Goal: Obtain resource: Download file/media

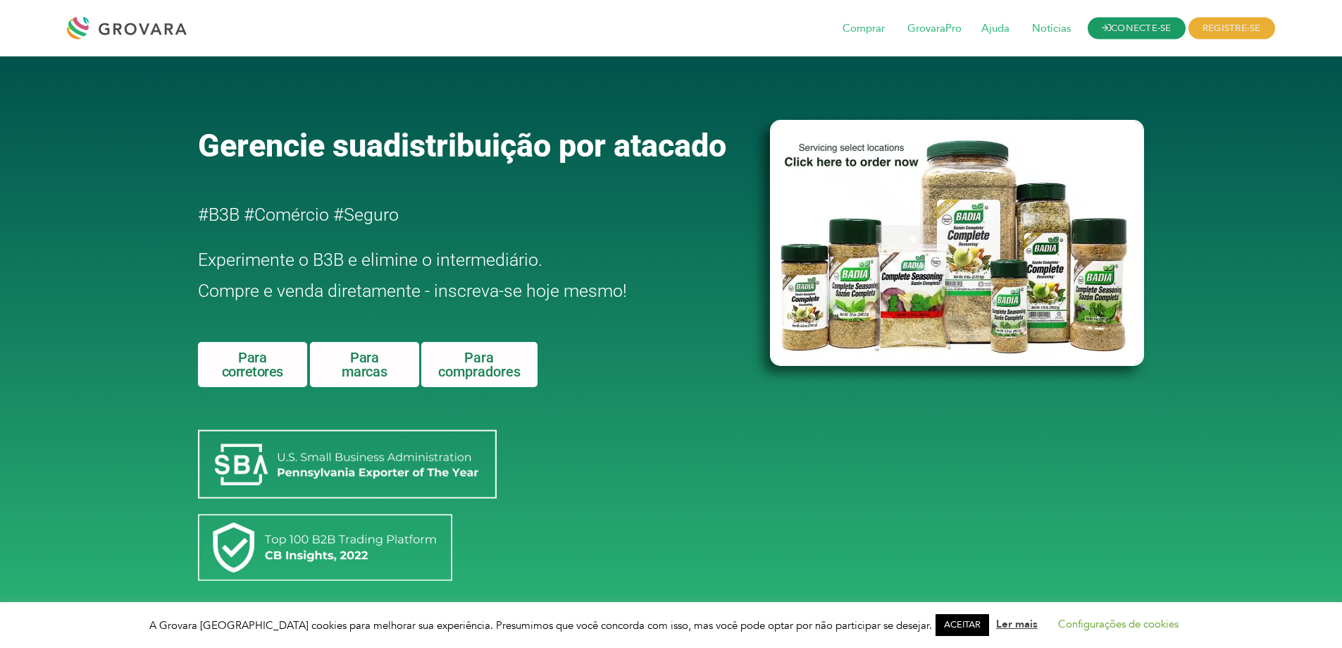
click at [1120, 25] on font "CONECTE-SE" at bounding box center [1141, 28] width 61 height 13
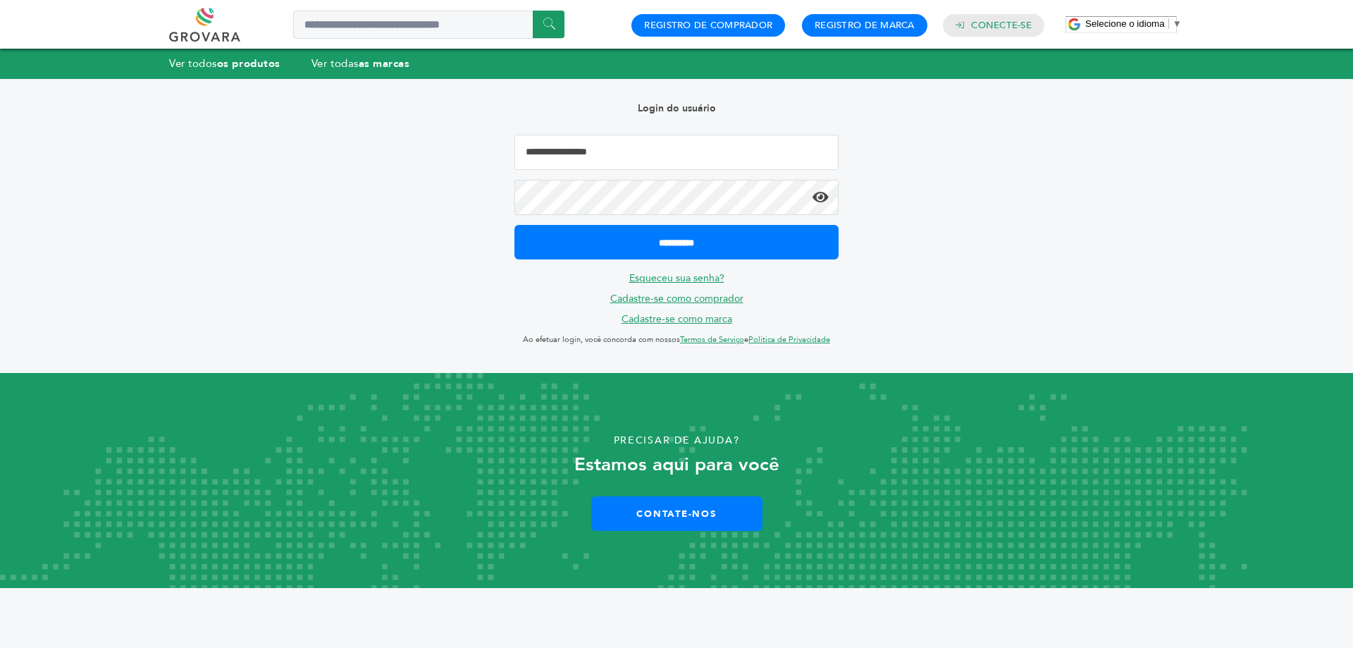
click at [606, 159] on input "Endereço de email" at bounding box center [676, 152] width 324 height 35
type input "**********"
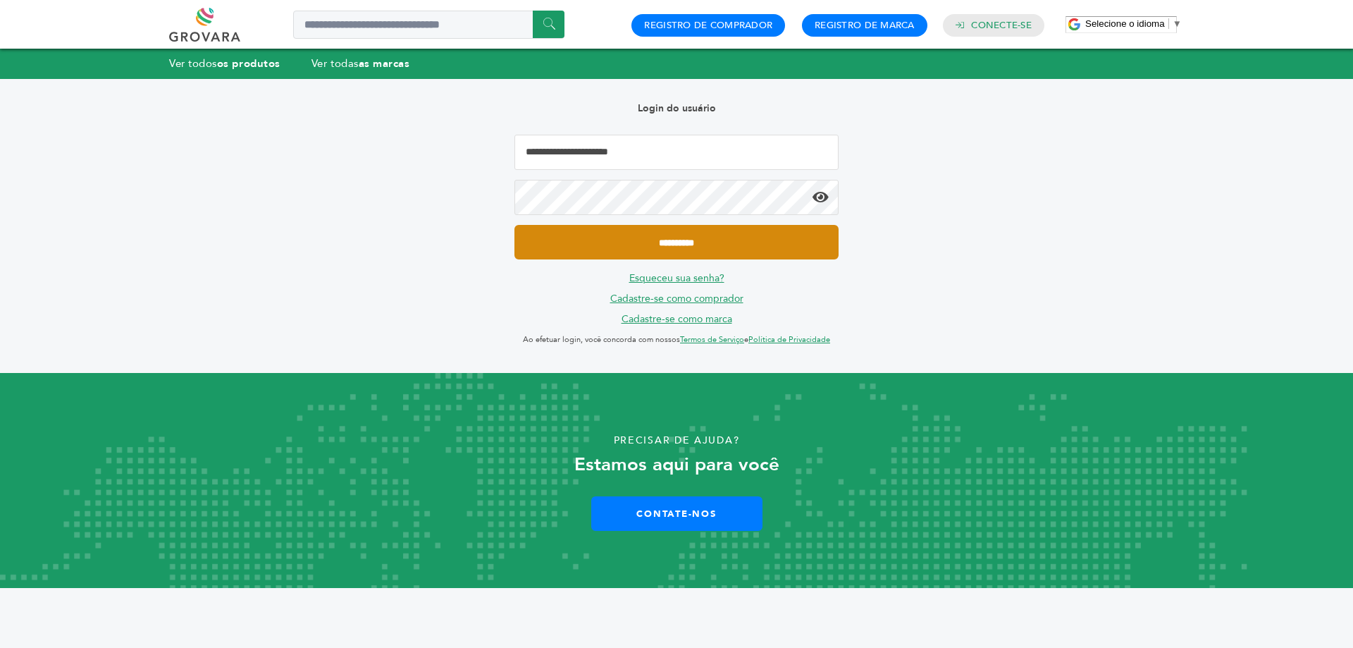
click at [700, 235] on input "**********" at bounding box center [676, 242] width 324 height 35
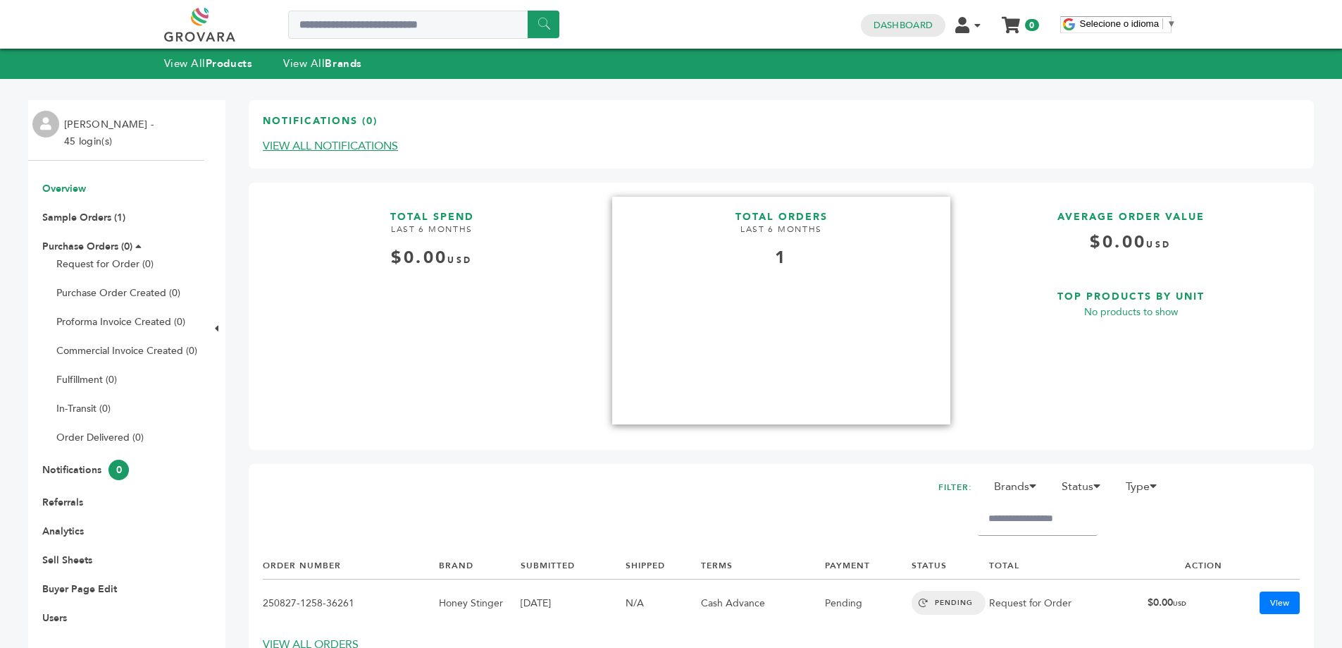
click at [770, 249] on div "1" at bounding box center [781, 258] width 338 height 24
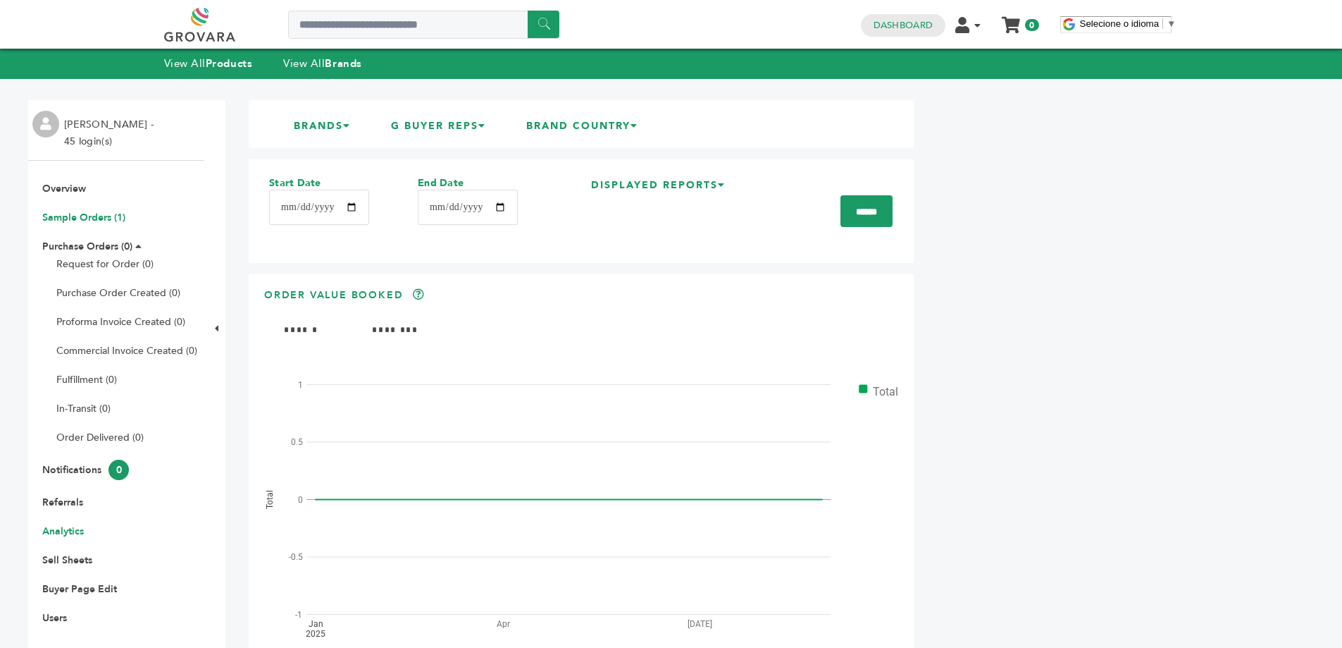
click at [80, 217] on link "Sample Orders (1)" at bounding box center [83, 217] width 83 height 13
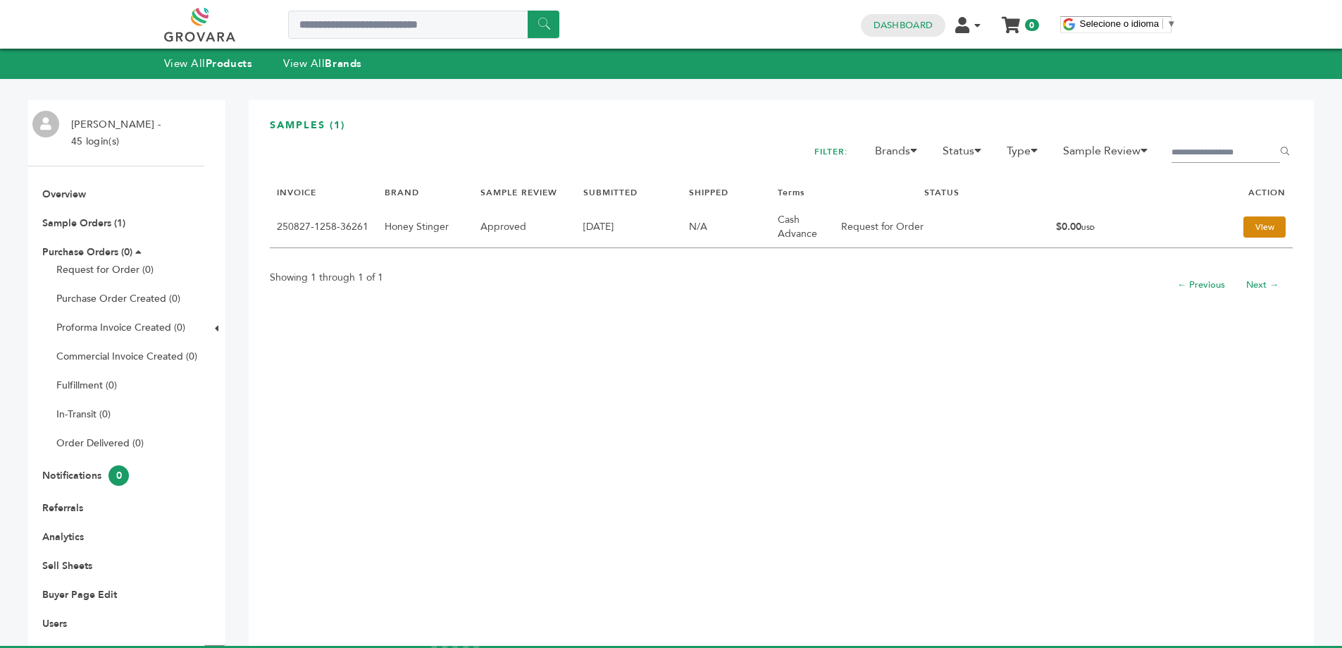
click at [1244, 230] on link "View" at bounding box center [1265, 226] width 42 height 21
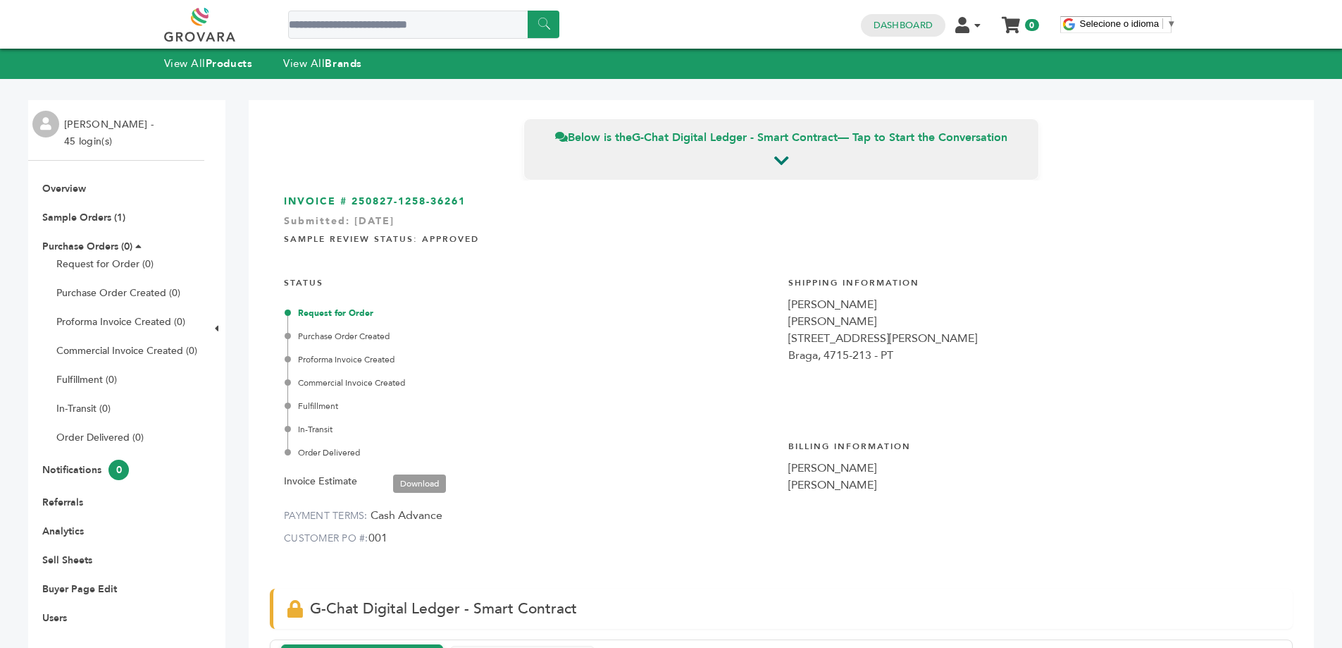
click at [435, 472] on span "Invoice Estimate Download" at bounding box center [372, 481] width 176 height 24
click at [427, 477] on link "Download" at bounding box center [419, 483] width 53 height 18
click at [421, 481] on link "Download" at bounding box center [419, 483] width 53 height 18
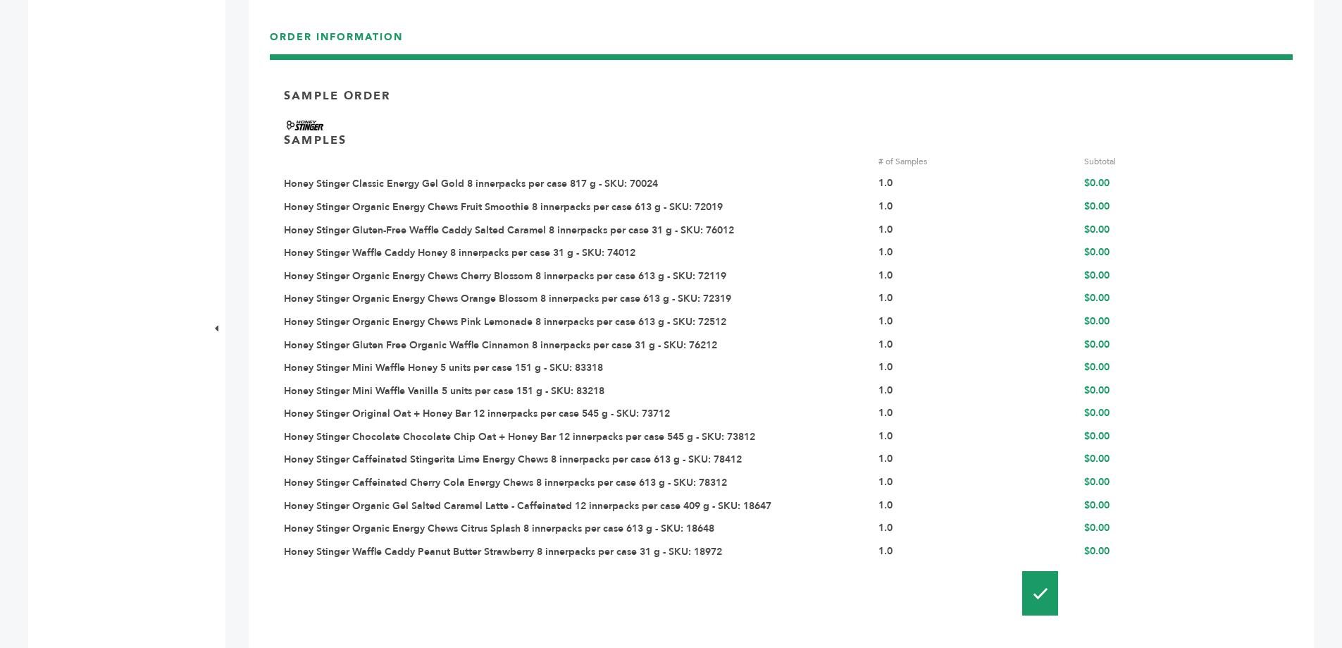
scroll to position [1409, 0]
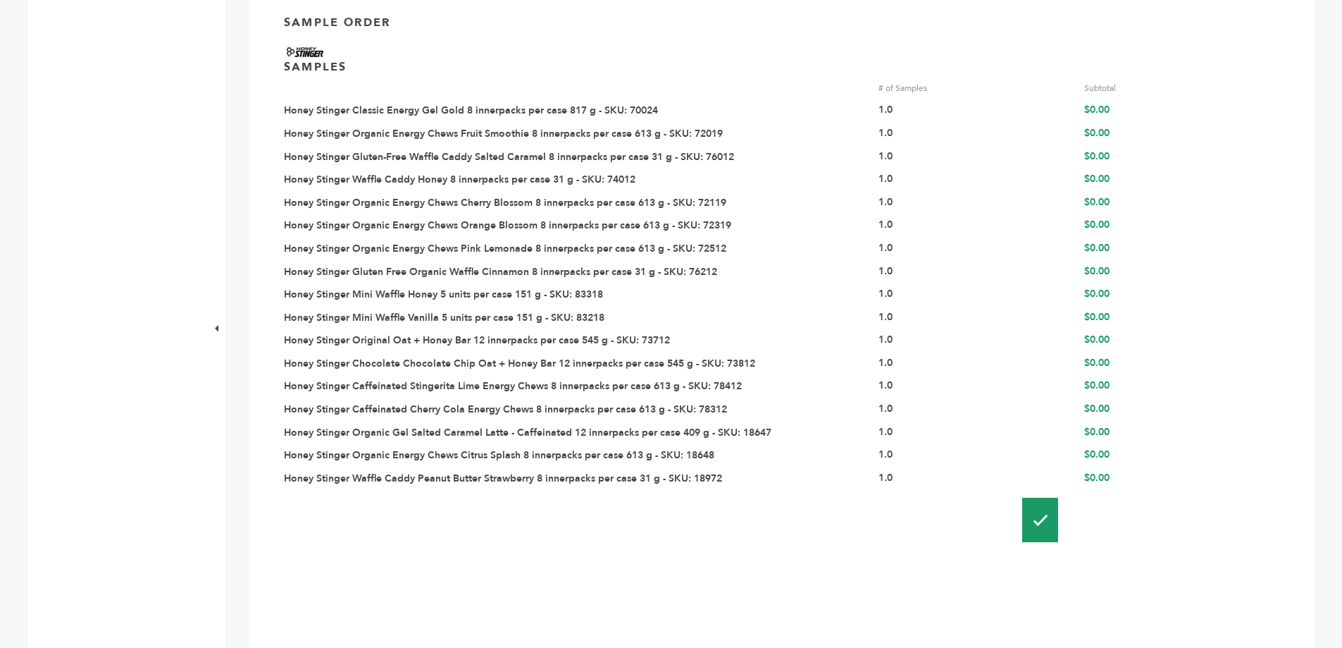
click at [588, 111] on link "Honey Stinger Classic Energy Gel Gold 8 innerpacks per case 817 g - SKU: 70024" at bounding box center [471, 110] width 374 height 13
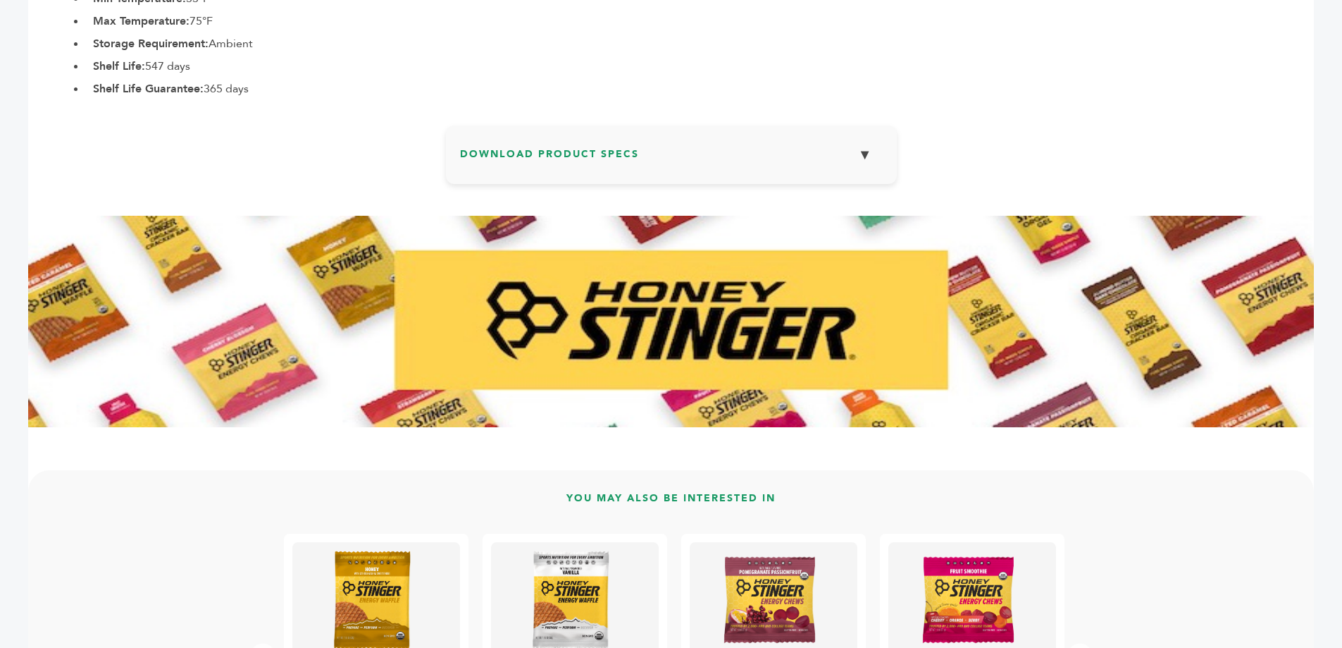
scroll to position [1198, 0]
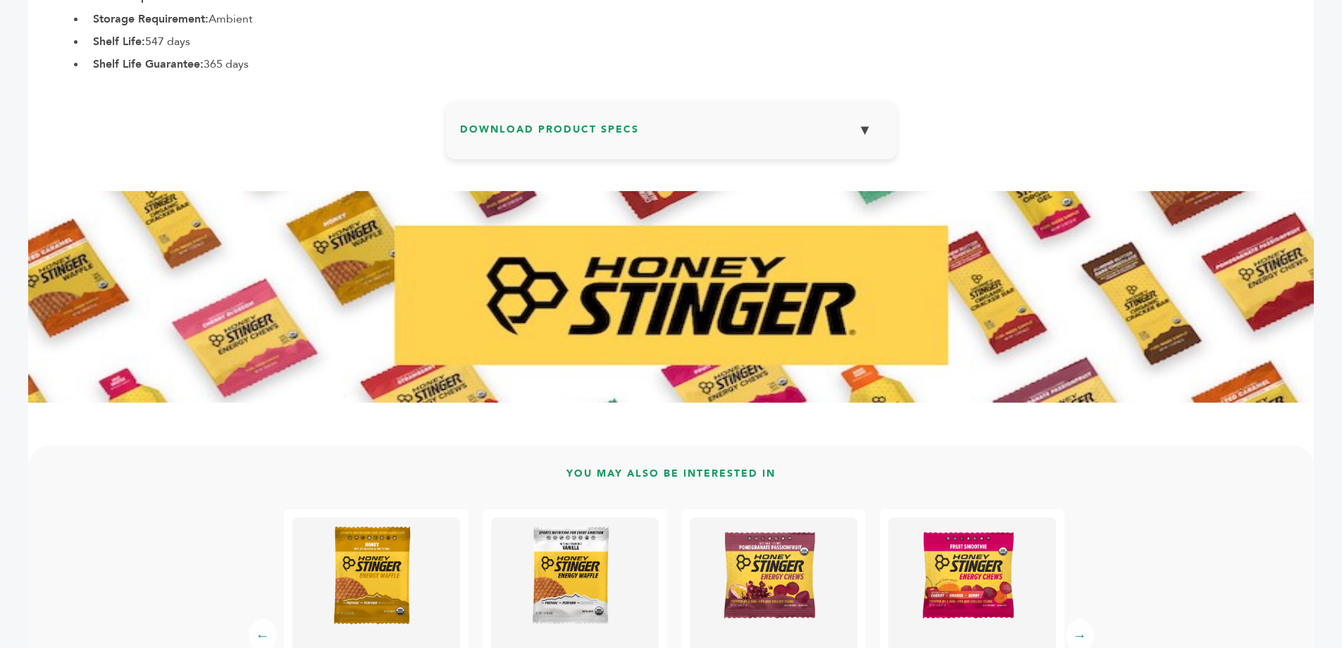
click at [870, 137] on button "▼" at bounding box center [865, 130] width 35 height 30
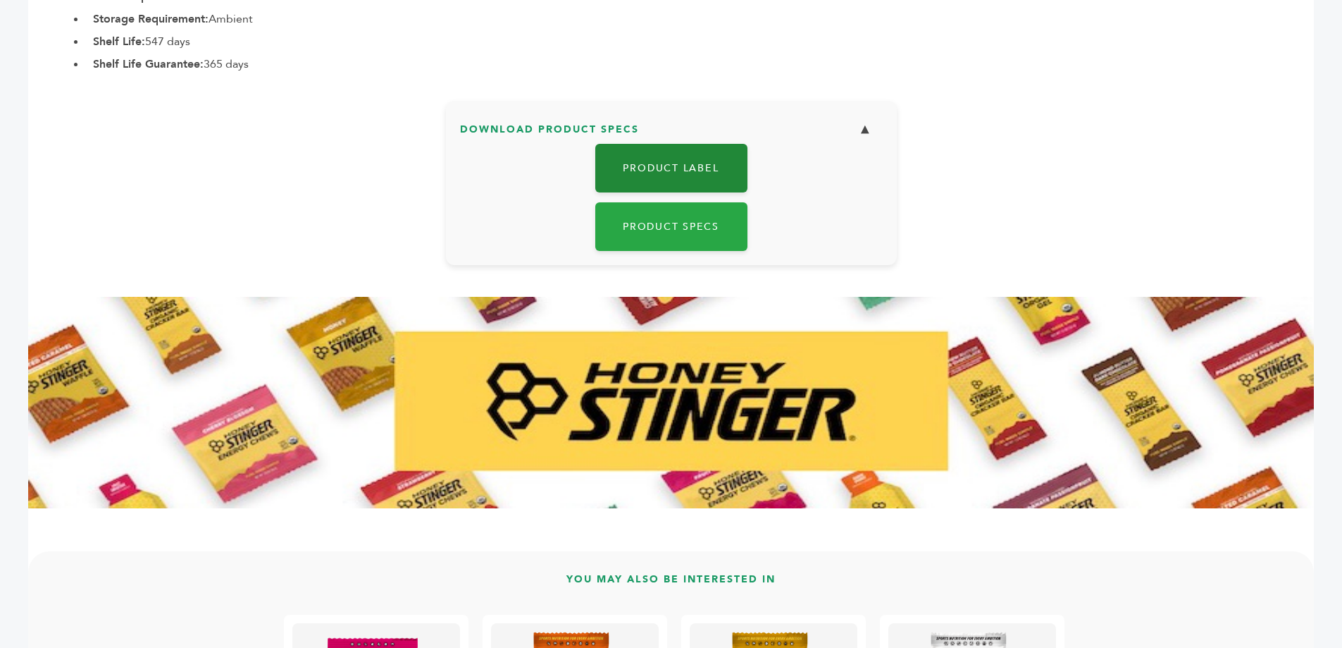
click at [650, 166] on link "Product Label" at bounding box center [671, 168] width 152 height 49
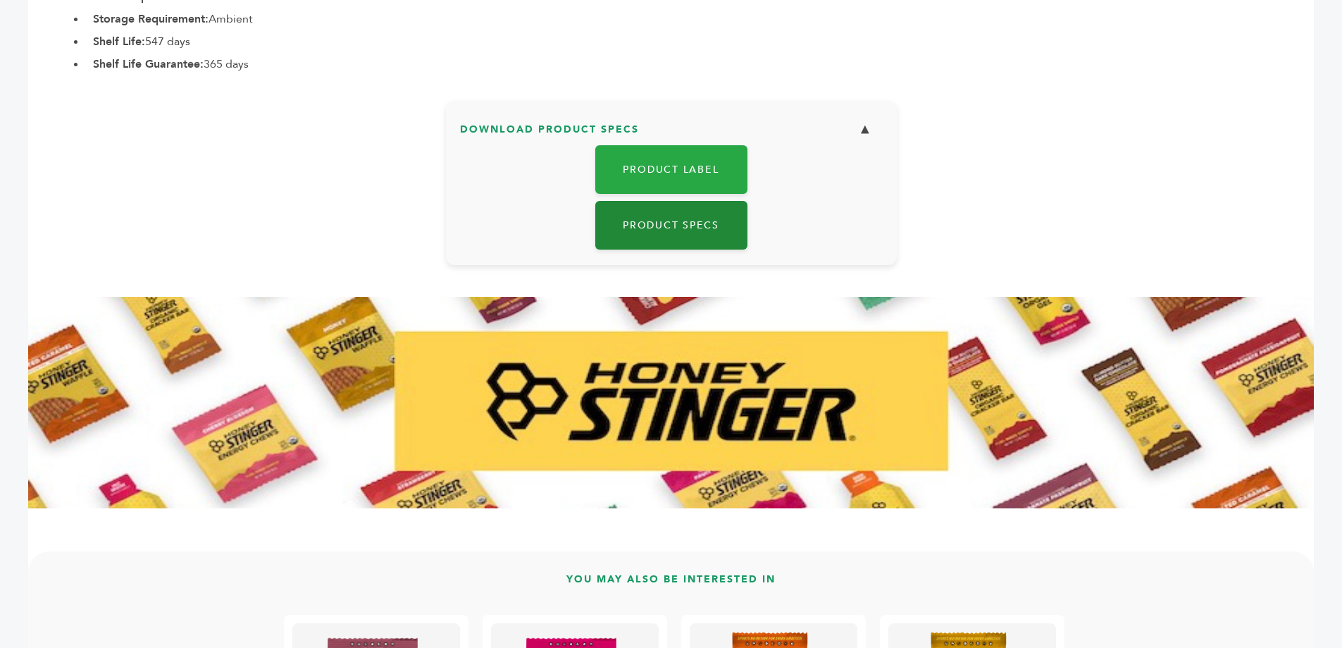
click at [698, 214] on link "Product Specs" at bounding box center [671, 225] width 152 height 49
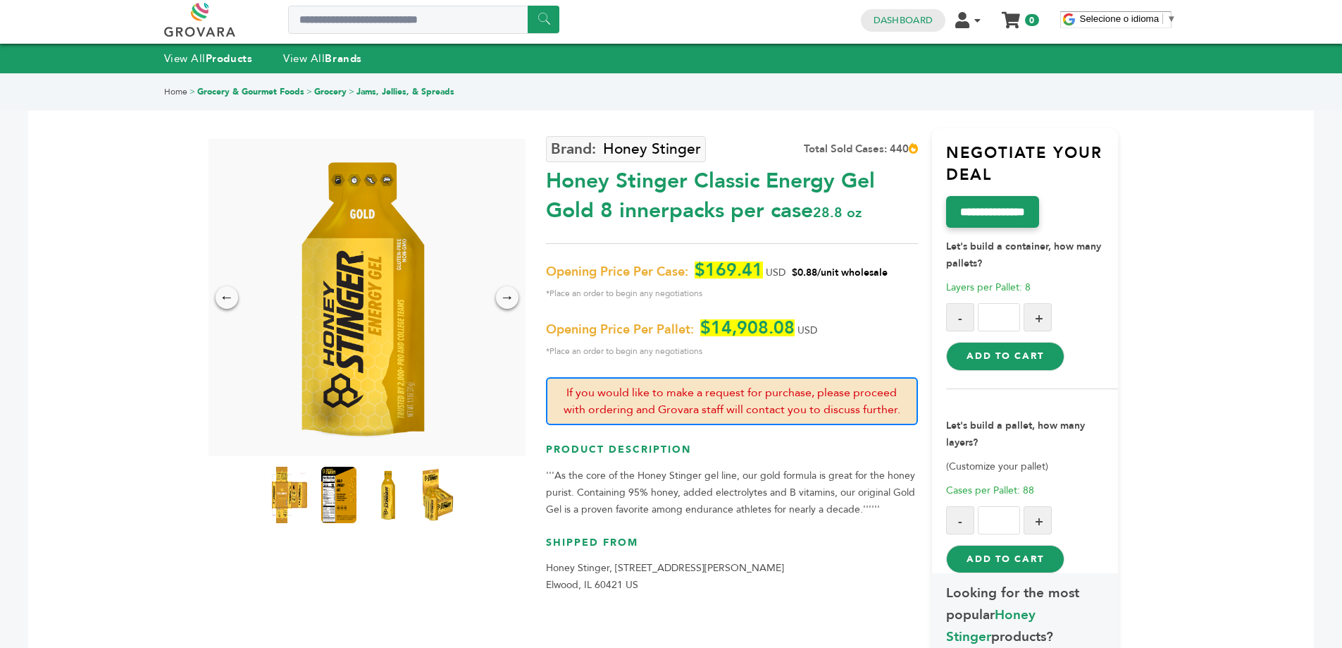
scroll to position [0, 0]
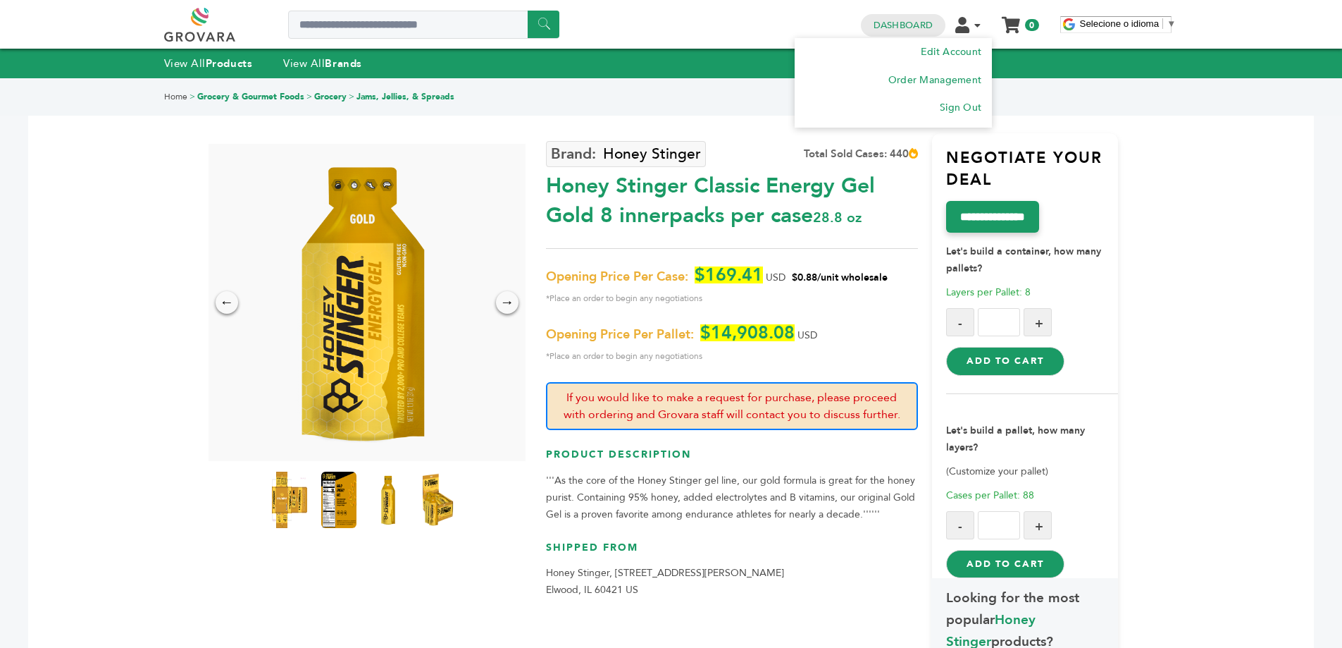
click at [967, 27] on icon at bounding box center [962, 25] width 14 height 16
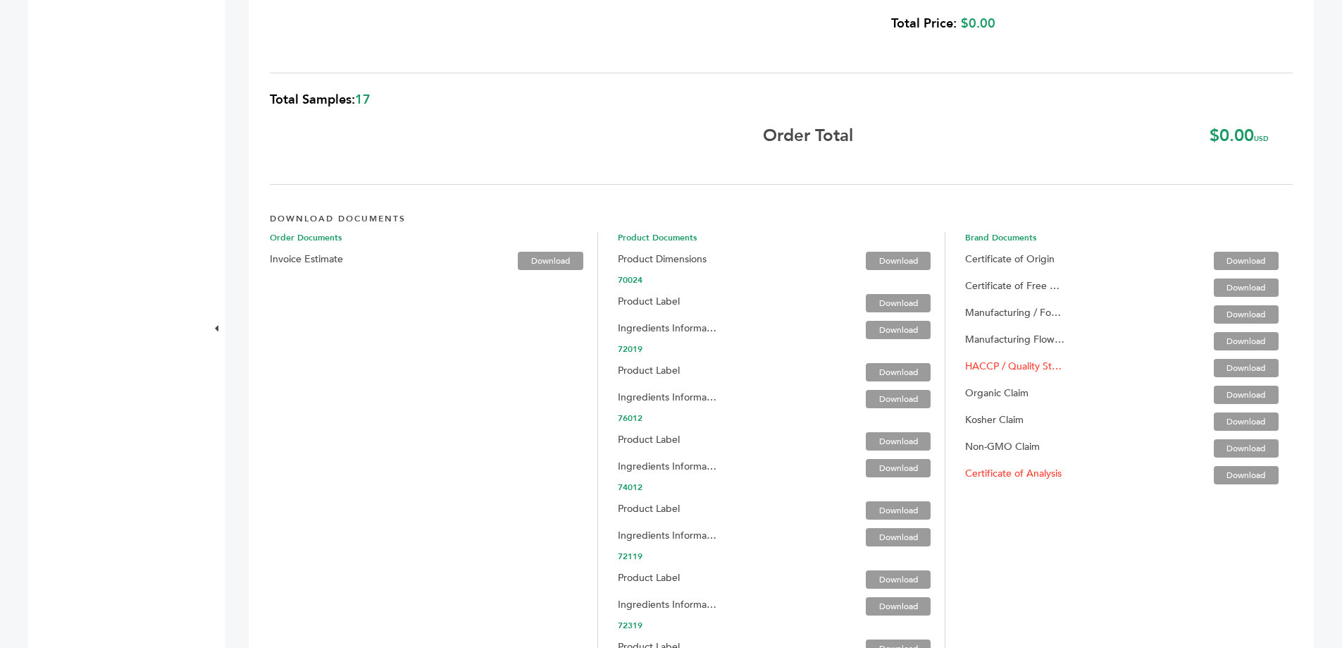
scroll to position [2184, 0]
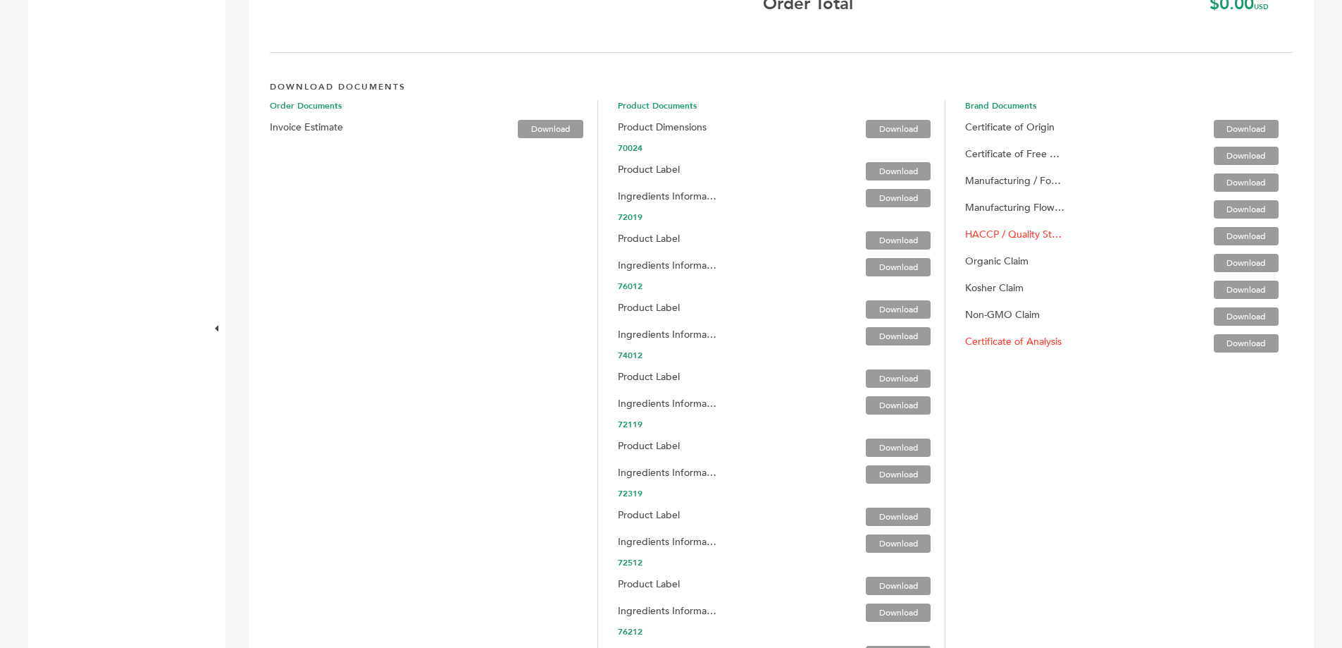
click at [886, 126] on link "Download" at bounding box center [898, 129] width 65 height 18
click at [875, 168] on link "Download" at bounding box center [898, 171] width 65 height 18
click at [876, 196] on link "Download" at bounding box center [898, 198] width 65 height 18
click at [662, 236] on label "Product Label" at bounding box center [649, 238] width 62 height 17
click at [871, 239] on link "Download" at bounding box center [898, 240] width 65 height 18
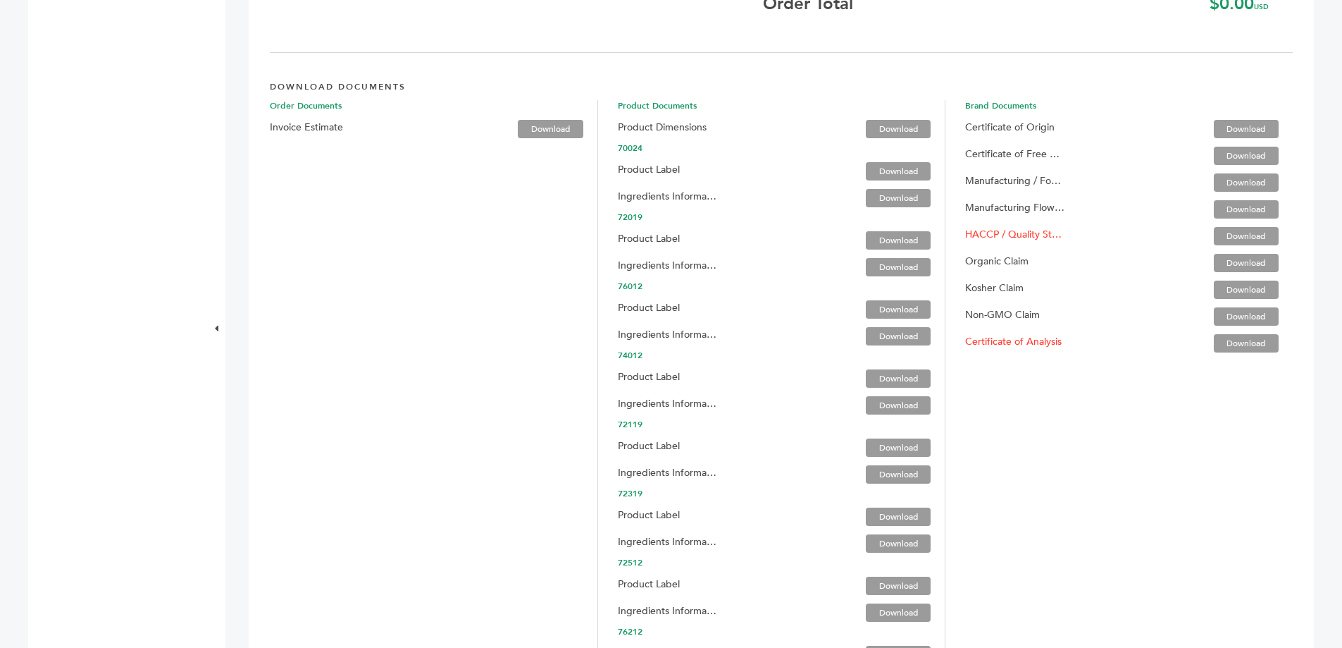
click at [900, 241] on link "Download" at bounding box center [898, 240] width 65 height 18
click at [887, 374] on link "Download" at bounding box center [898, 378] width 65 height 18
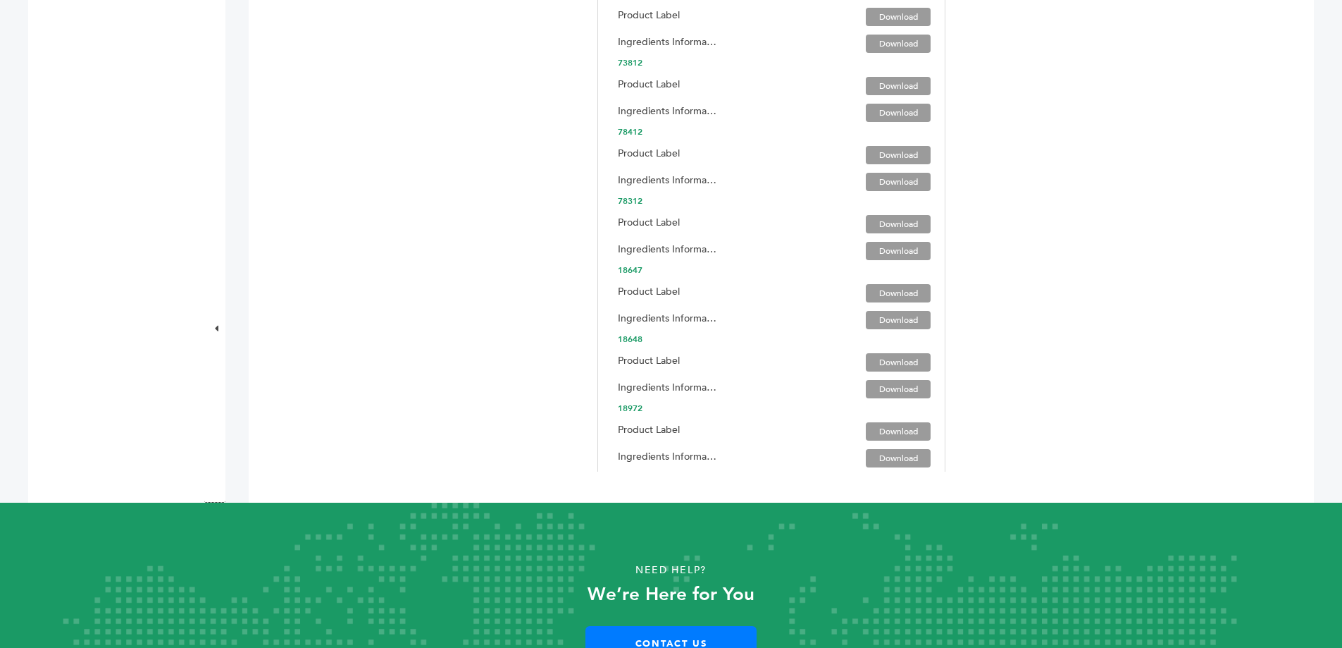
scroll to position [3030, 0]
click at [903, 427] on link "Download" at bounding box center [898, 430] width 65 height 18
click at [870, 359] on link "Download" at bounding box center [898, 361] width 65 height 18
click at [891, 322] on link "Download" at bounding box center [898, 319] width 65 height 18
click at [910, 245] on link "Download" at bounding box center [898, 250] width 65 height 18
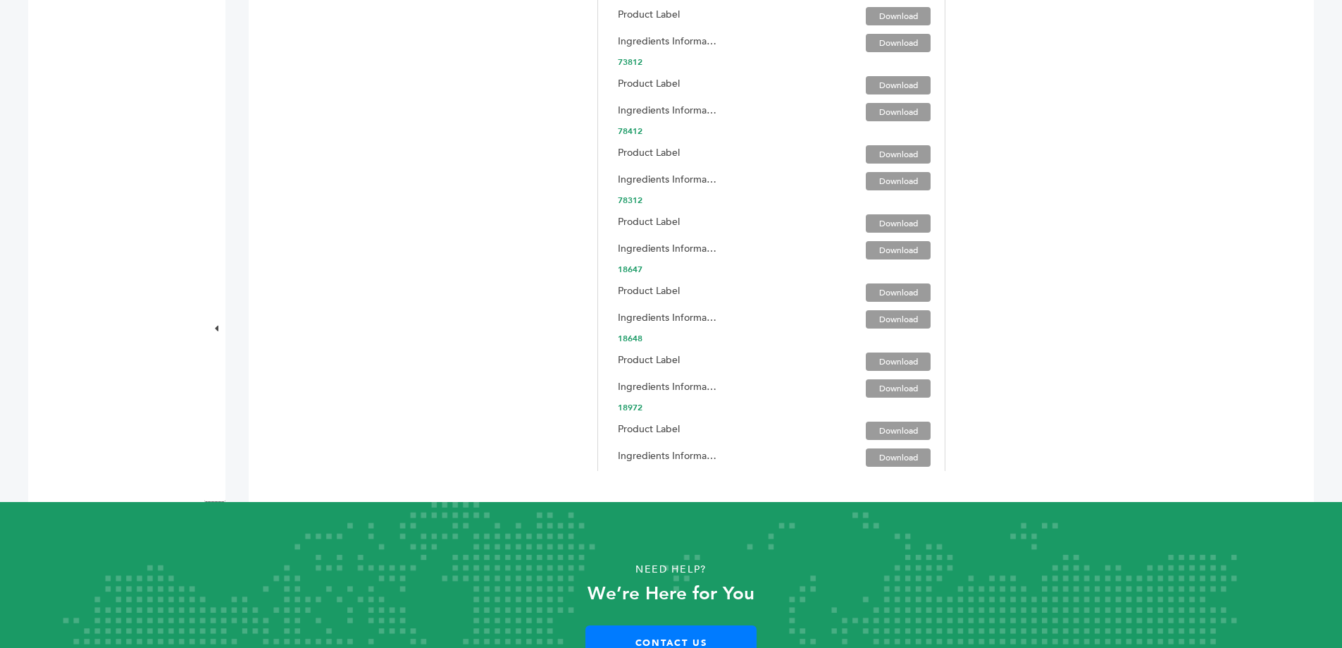
click at [880, 244] on link "Download" at bounding box center [898, 250] width 65 height 18
click at [891, 178] on link "Download" at bounding box center [898, 181] width 65 height 18
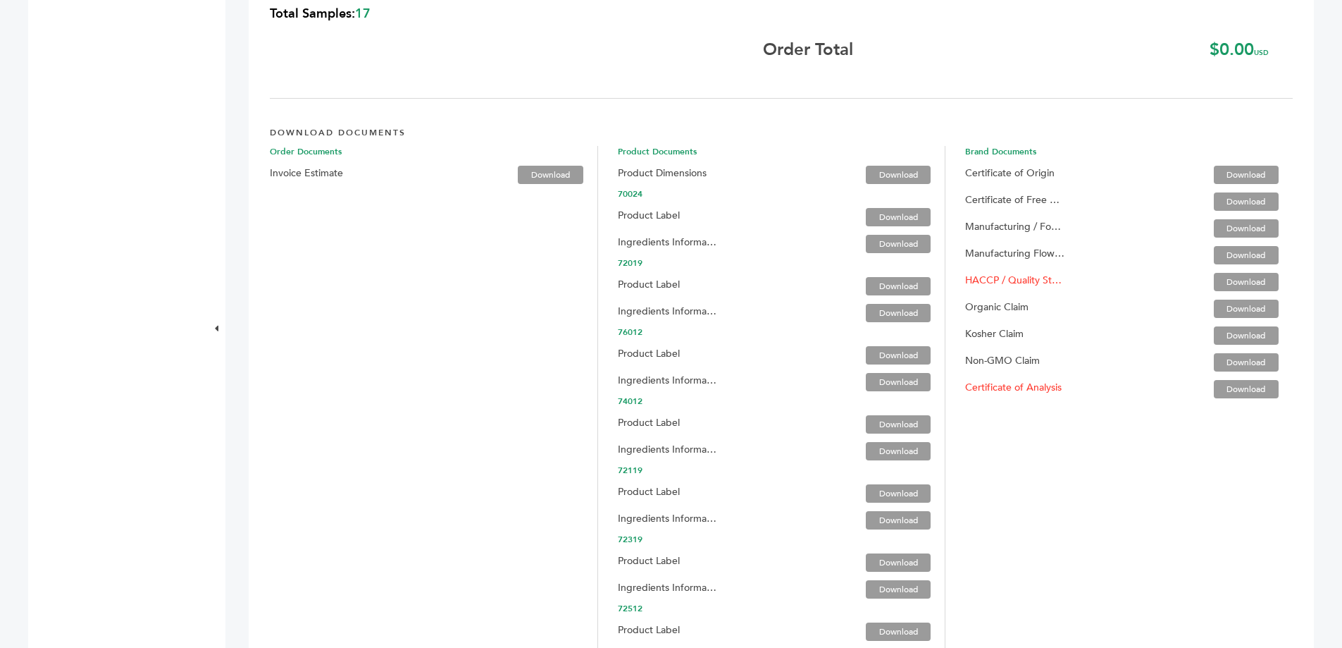
scroll to position [2114, 0]
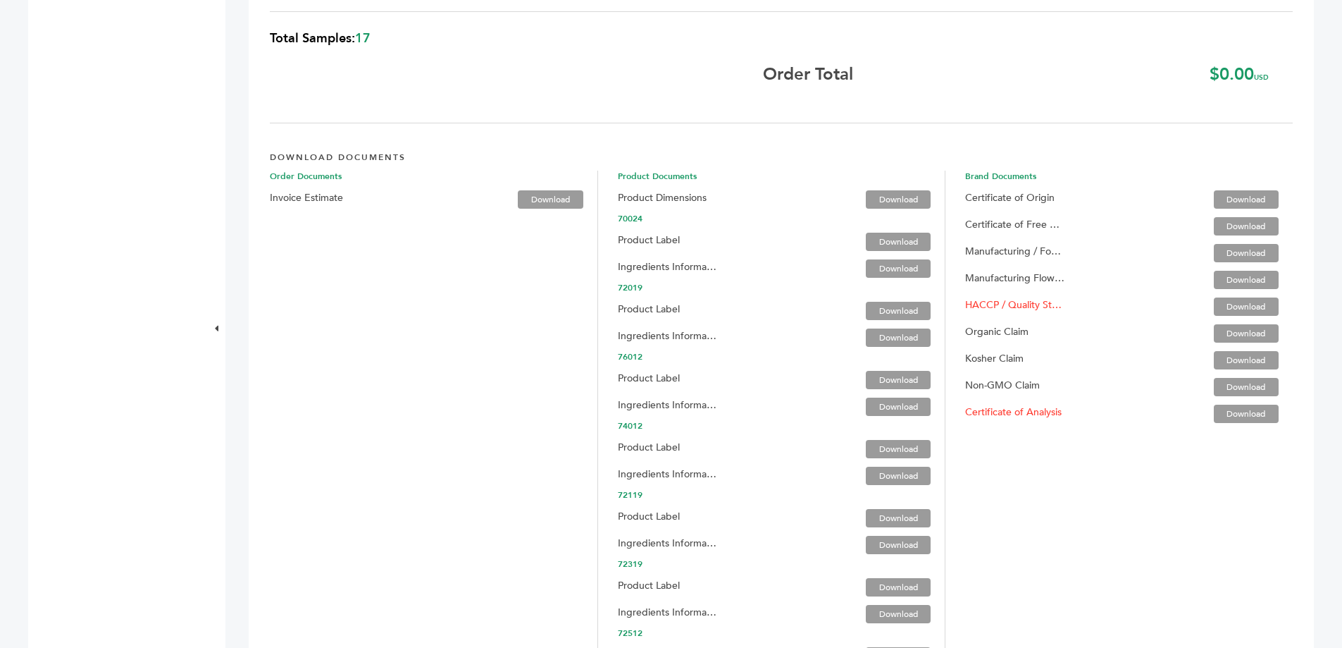
click at [898, 166] on h4 "DOWNLOAD DOCUMENTS" at bounding box center [781, 156] width 1023 height 30
click at [1217, 338] on link "Download" at bounding box center [1246, 333] width 65 height 18
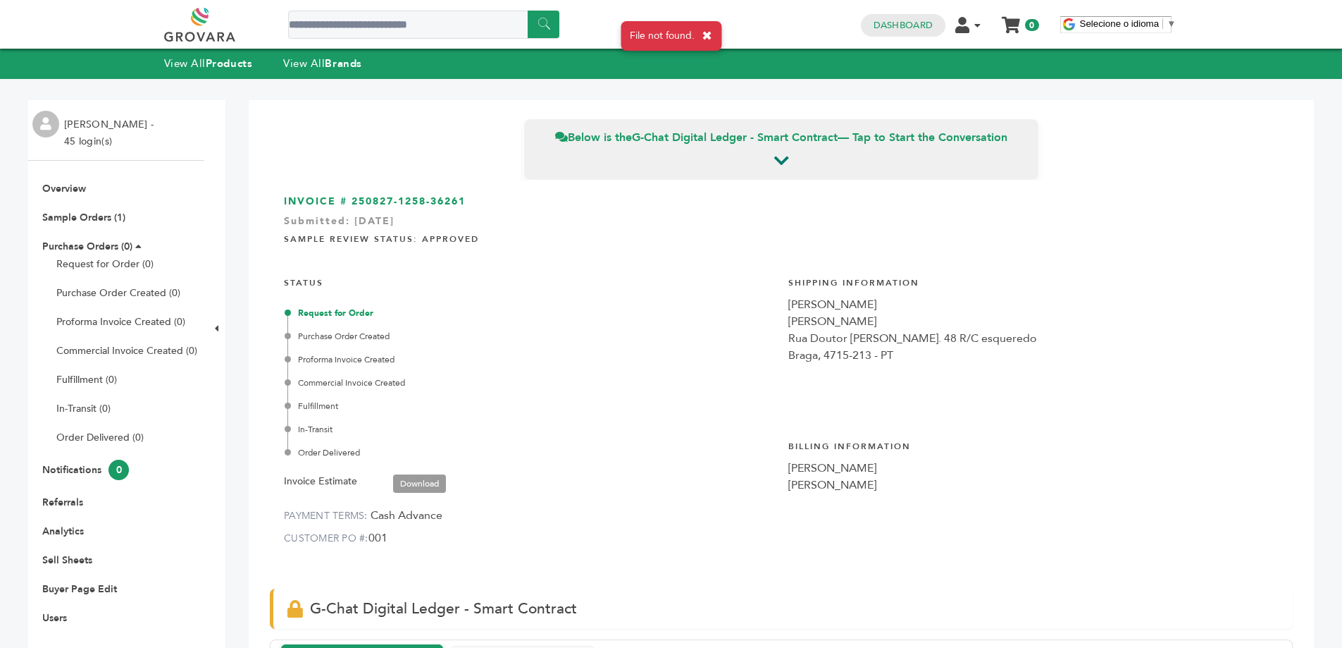
click at [708, 32] on button "✖" at bounding box center [707, 36] width 11 height 16
click at [1170, 22] on span "▼" at bounding box center [1171, 23] width 9 height 11
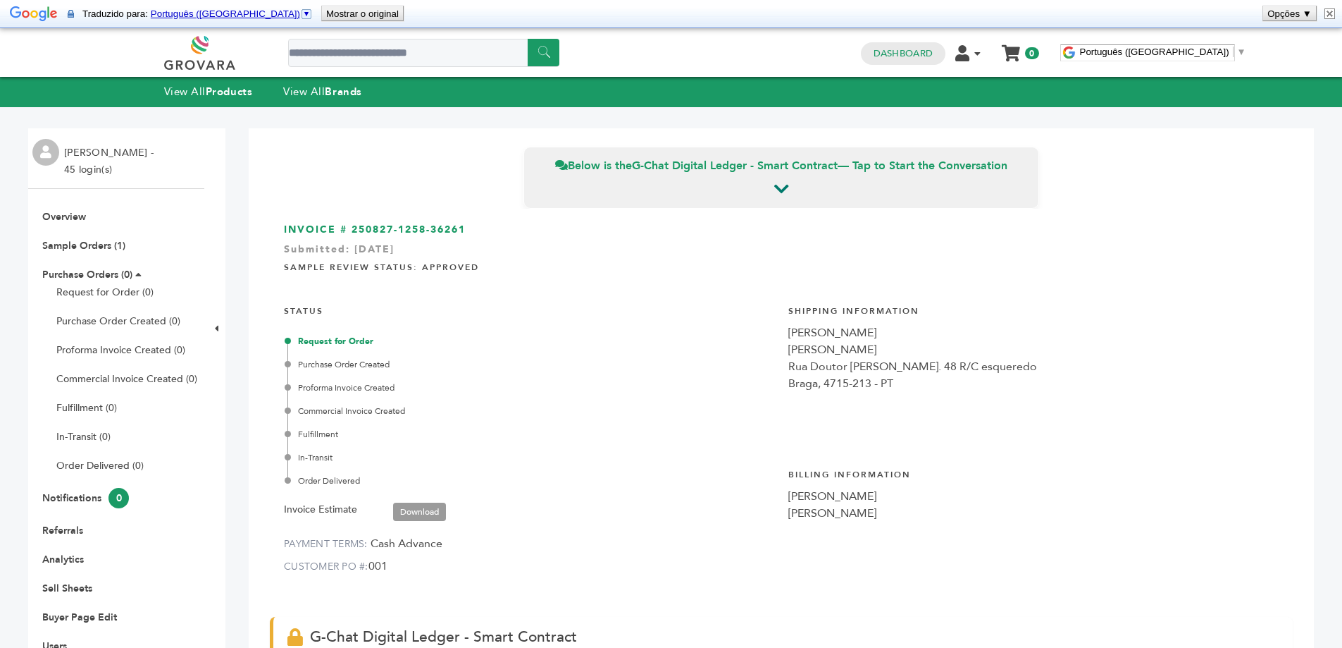
type input "******"
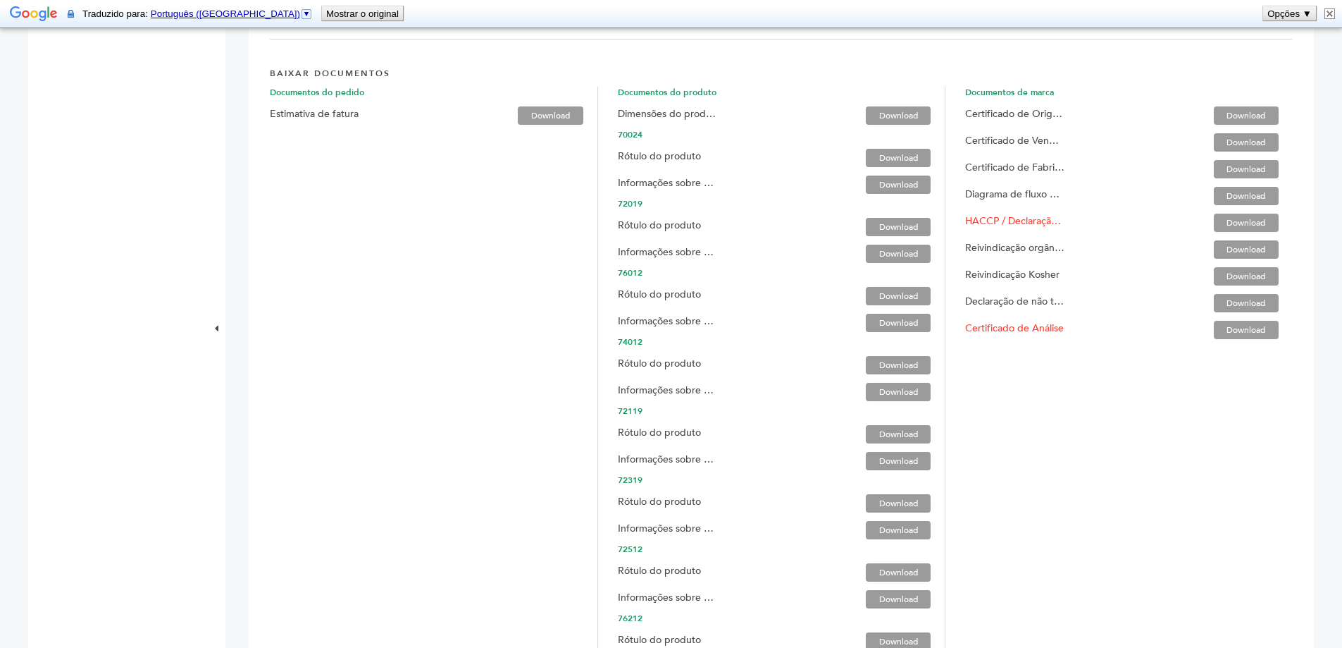
scroll to position [2184, 0]
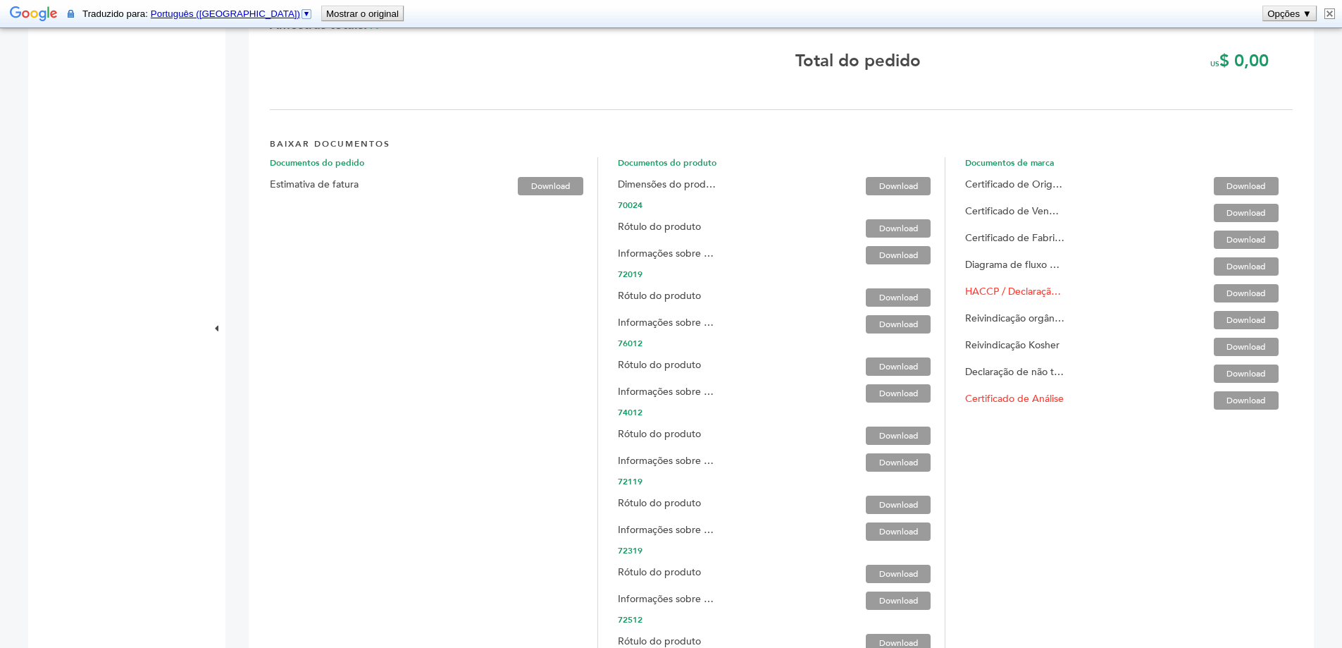
click at [1256, 245] on span "Certificado de Fabricação / Segurança Alimentar Download" at bounding box center [1129, 239] width 328 height 27
click at [1252, 245] on font "Download" at bounding box center [1246, 239] width 39 height 11
click at [920, 194] on link "Download" at bounding box center [898, 186] width 65 height 18
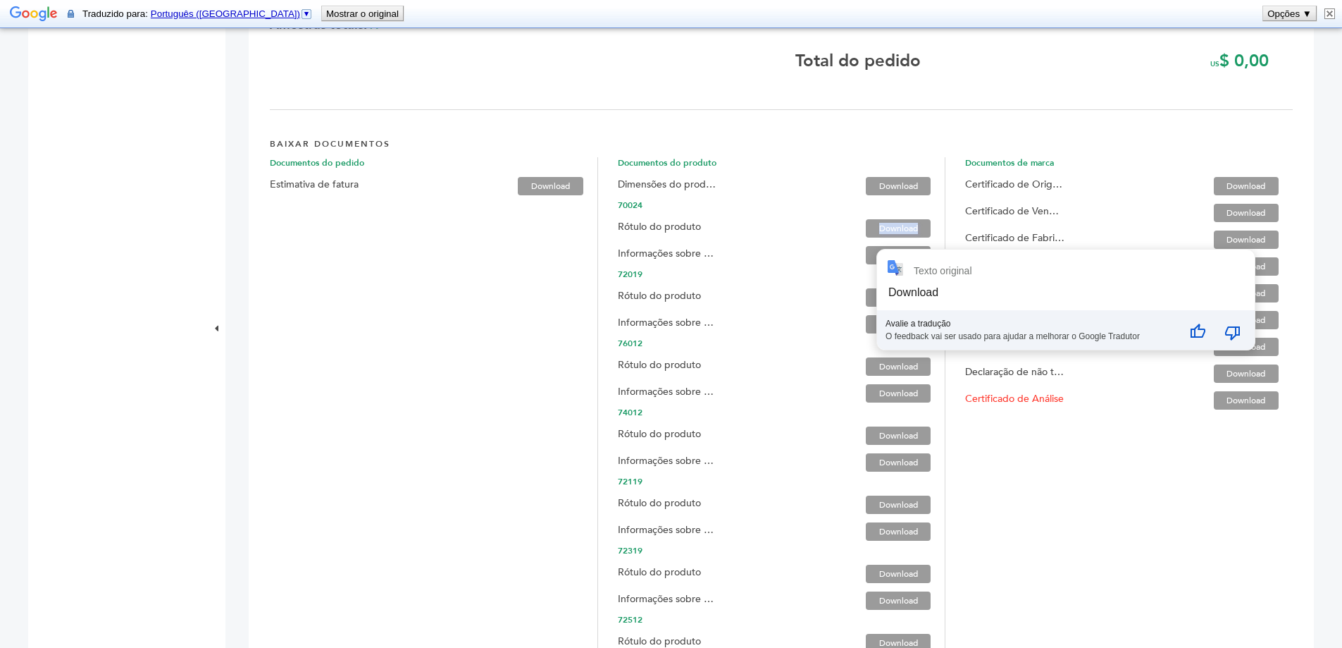
click at [886, 234] on font "Download" at bounding box center [898, 228] width 39 height 11
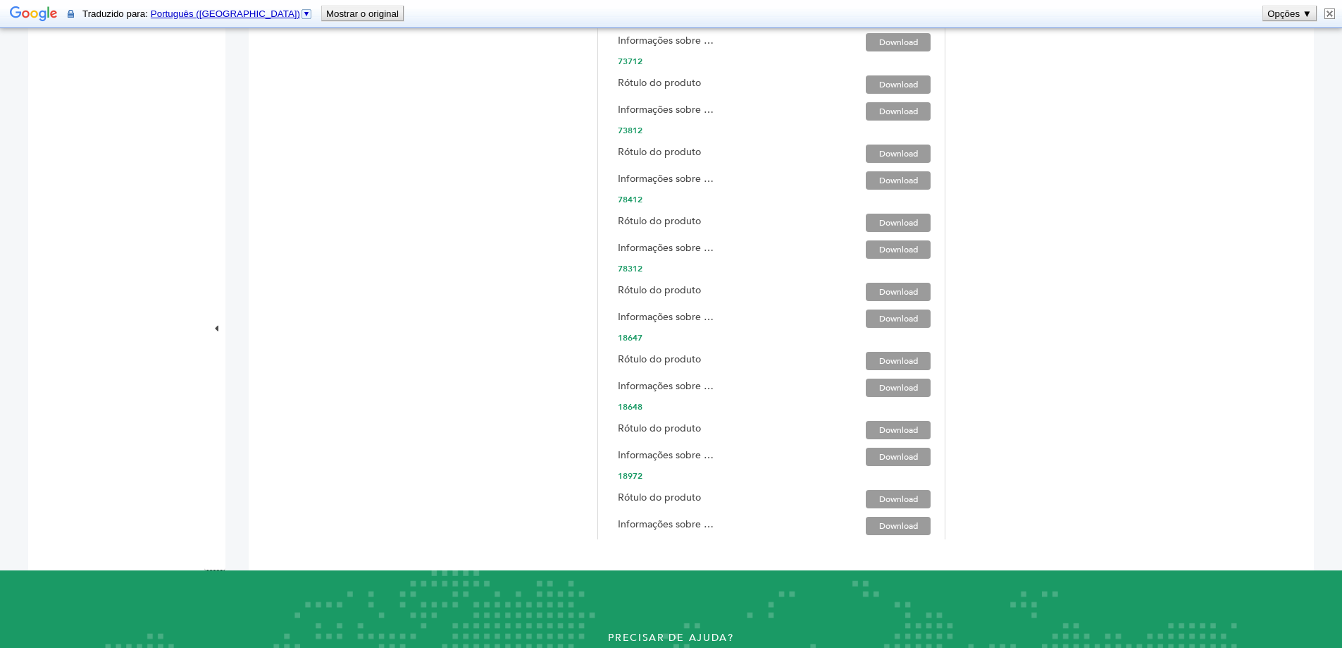
scroll to position [3100, 0]
